Goal: Book appointment/travel/reservation

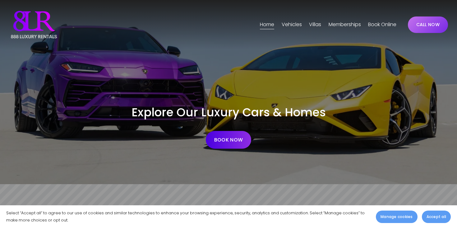
click at [0, 0] on span "[GEOGRAPHIC_DATA]" at bounding box center [0, 0] width 0 height 0
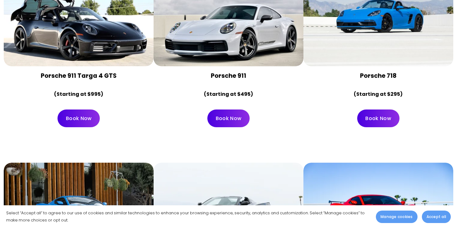
scroll to position [2193, 0]
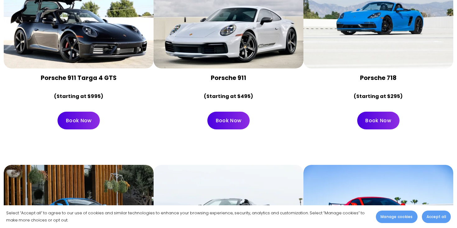
click at [359, 38] on div at bounding box center [378, 19] width 150 height 100
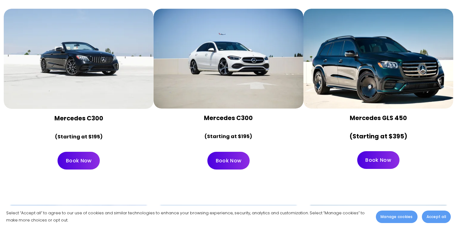
scroll to position [2784, 0]
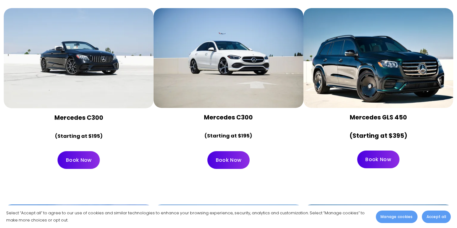
click at [84, 151] on link "Book Now" at bounding box center [78, 160] width 42 height 18
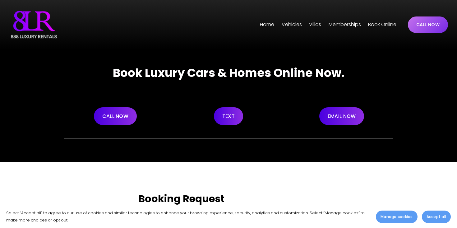
click at [266, 26] on link "Home" at bounding box center [267, 25] width 14 height 10
